Goal: Information Seeking & Learning: Learn about a topic

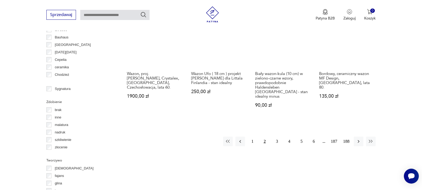
scroll to position [568, 0]
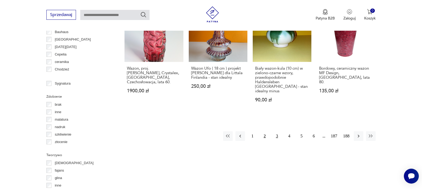
click at [277, 131] on button "3" at bounding box center [277, 136] width 10 height 10
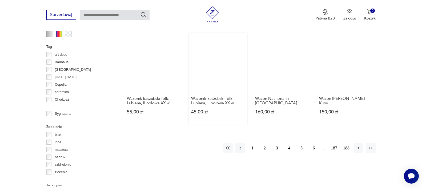
scroll to position [541, 0]
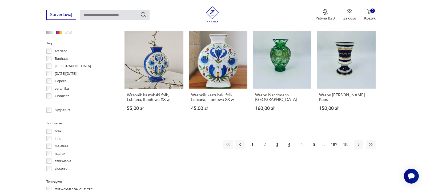
click at [289, 140] on button "4" at bounding box center [289, 145] width 10 height 10
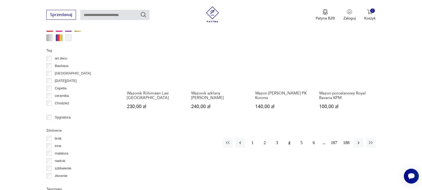
scroll to position [541, 0]
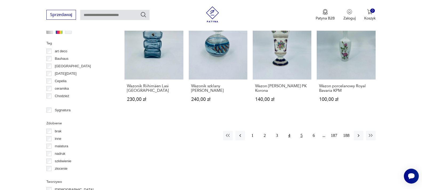
click at [302, 131] on button "5" at bounding box center [302, 136] width 10 height 10
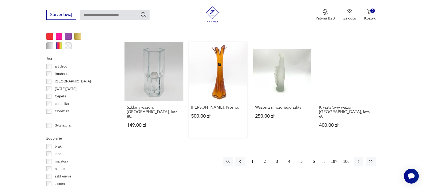
scroll to position [541, 0]
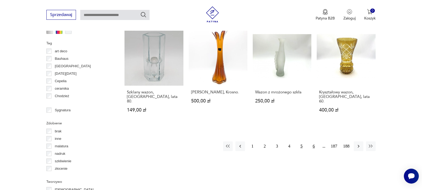
click at [313, 141] on button "6" at bounding box center [314, 146] width 10 height 10
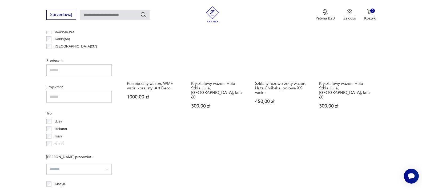
scroll to position [355, 0]
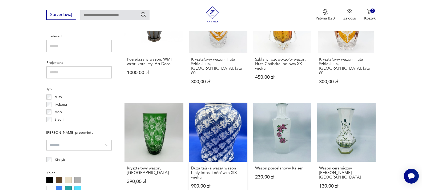
click at [217, 111] on link "Duża tajska waza/ wazon biały lotos, końcówka XIX wieku 900,00 zł" at bounding box center [218, 151] width 59 height 96
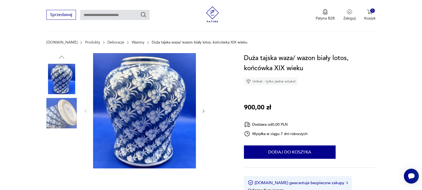
scroll to position [53, 0]
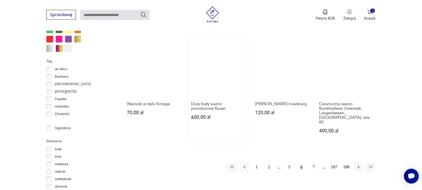
scroll to position [559, 0]
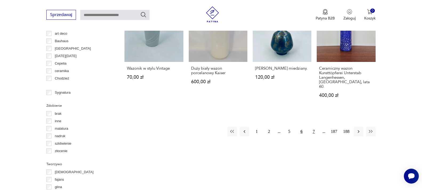
click at [313, 127] on button "7" at bounding box center [314, 132] width 10 height 10
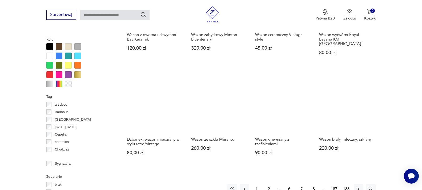
scroll to position [515, 0]
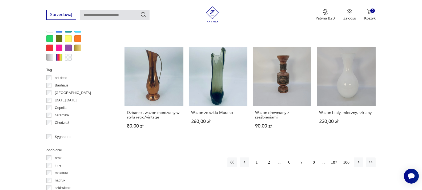
click at [314, 157] on button "8" at bounding box center [314, 162] width 10 height 10
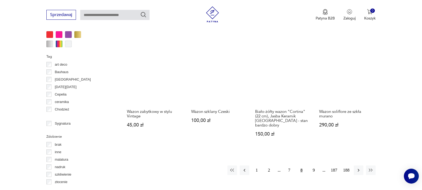
scroll to position [568, 0]
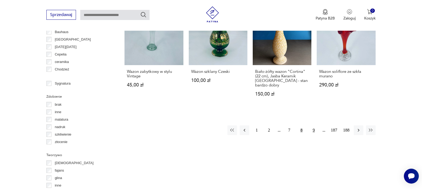
click at [313, 125] on button "9" at bounding box center [314, 130] width 10 height 10
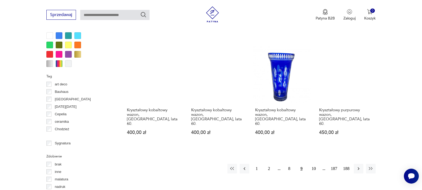
scroll to position [515, 0]
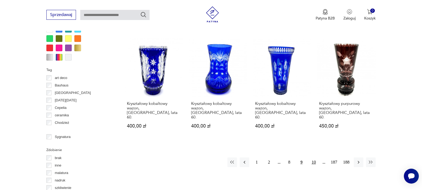
click at [313, 157] on button "10" at bounding box center [314, 162] width 10 height 10
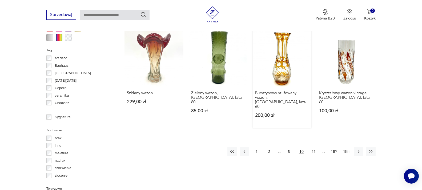
scroll to position [541, 0]
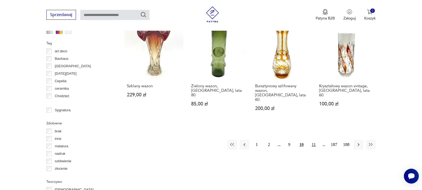
click at [312, 140] on button "11" at bounding box center [314, 145] width 10 height 10
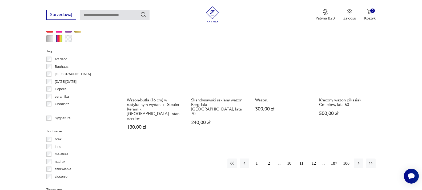
scroll to position [541, 0]
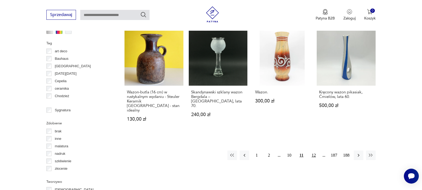
click at [314, 150] on button "12" at bounding box center [314, 155] width 10 height 10
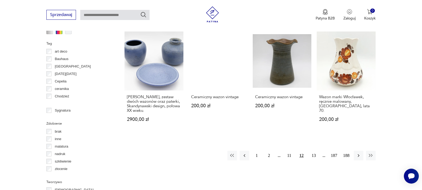
scroll to position [541, 0]
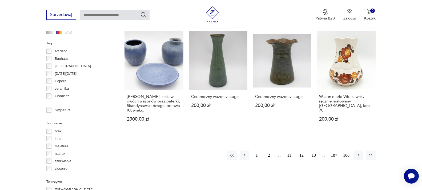
click at [315, 150] on button "13" at bounding box center [314, 155] width 10 height 10
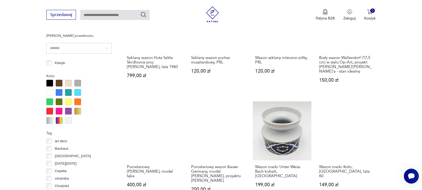
scroll to position [488, 0]
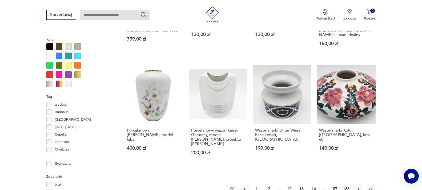
click at [313, 184] on button "14" at bounding box center [314, 189] width 10 height 10
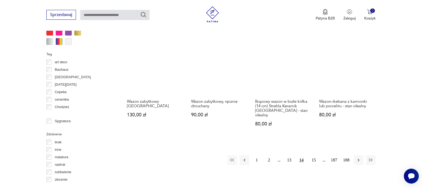
scroll to position [541, 0]
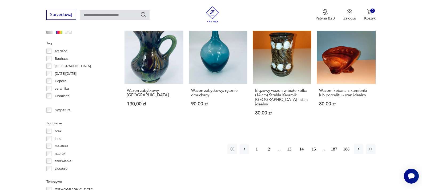
click at [315, 144] on button "15" at bounding box center [314, 149] width 10 height 10
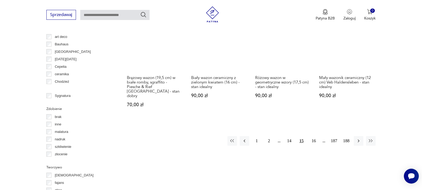
scroll to position [568, 0]
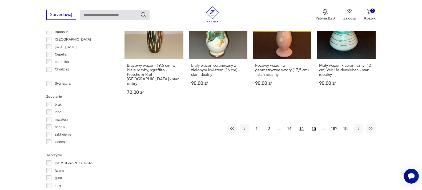
click at [313, 124] on button "16" at bounding box center [314, 129] width 10 height 10
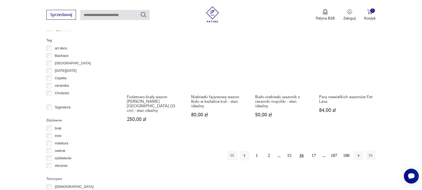
scroll to position [568, 0]
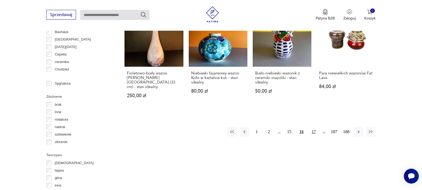
click at [313, 127] on button "17" at bounding box center [314, 132] width 10 height 10
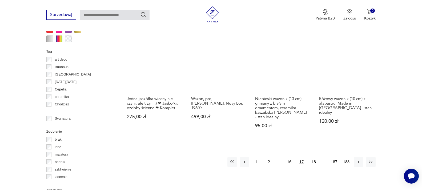
scroll to position [541, 0]
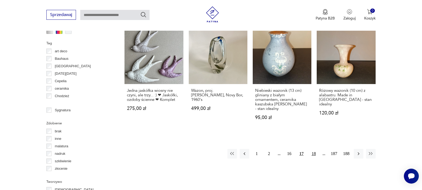
click at [314, 149] on button "18" at bounding box center [314, 154] width 10 height 10
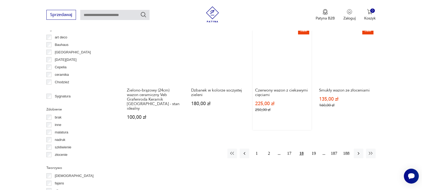
scroll to position [568, 0]
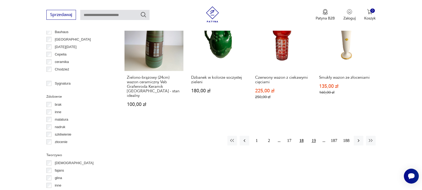
click at [314, 136] on button "19" at bounding box center [314, 141] width 10 height 10
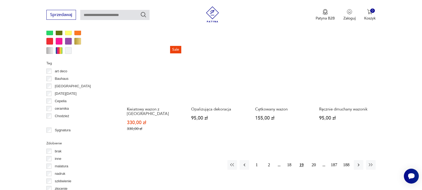
scroll to position [541, 0]
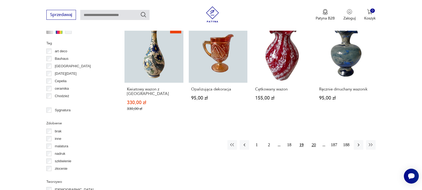
click at [314, 140] on button "20" at bounding box center [314, 145] width 10 height 10
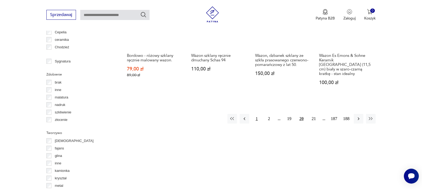
scroll to position [595, 0]
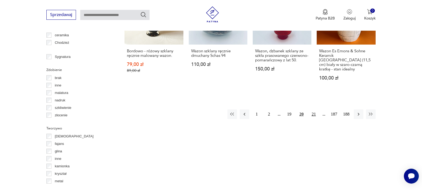
click at [314, 109] on button "21" at bounding box center [314, 114] width 10 height 10
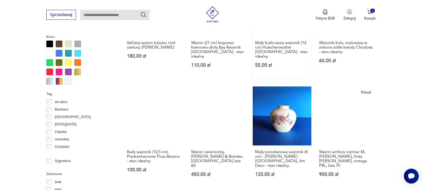
scroll to position [515, 0]
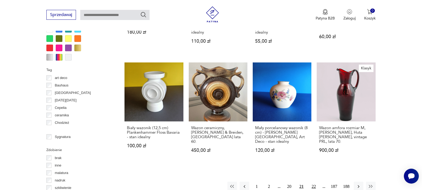
click at [313, 181] on button "22" at bounding box center [314, 186] width 10 height 10
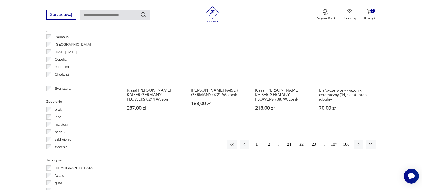
scroll to position [568, 0]
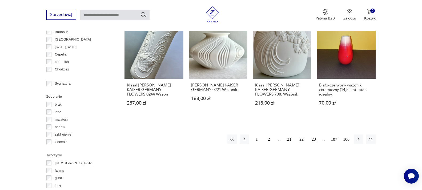
click at [313, 134] on button "23" at bounding box center [314, 139] width 10 height 10
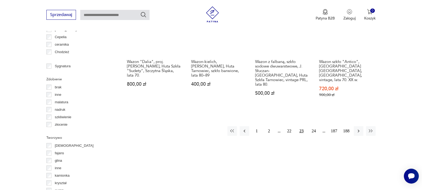
scroll to position [595, 0]
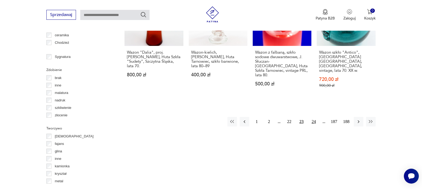
click at [313, 117] on button "24" at bounding box center [314, 122] width 10 height 10
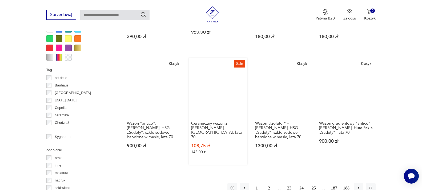
scroll to position [541, 0]
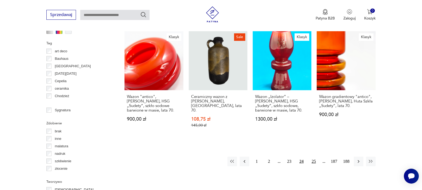
click at [312, 156] on button "25" at bounding box center [314, 161] width 10 height 10
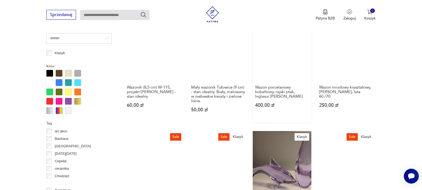
scroll to position [488, 0]
